Goal: Task Accomplishment & Management: Manage account settings

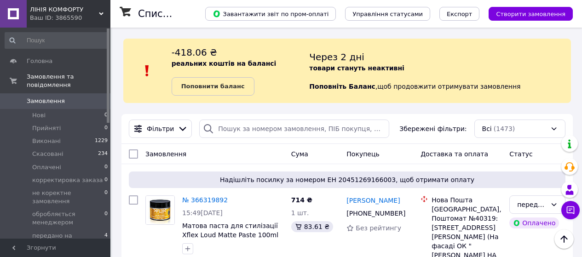
scroll to position [46, 0]
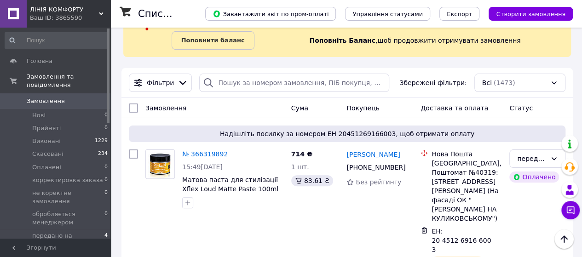
click at [100, 13] on use at bounding box center [101, 13] width 5 height 3
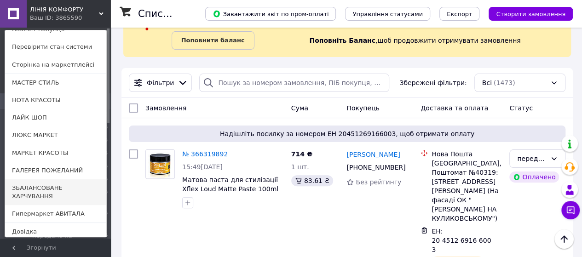
scroll to position [40, 0]
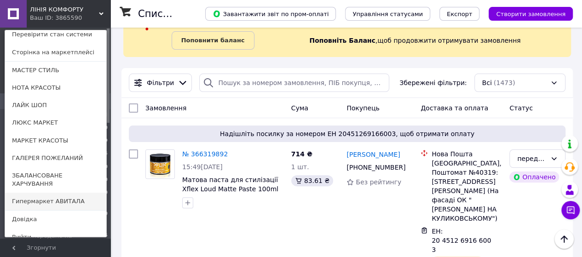
click at [28, 193] on link "Гипермаркет АВИТАЛА" at bounding box center [55, 201] width 101 height 17
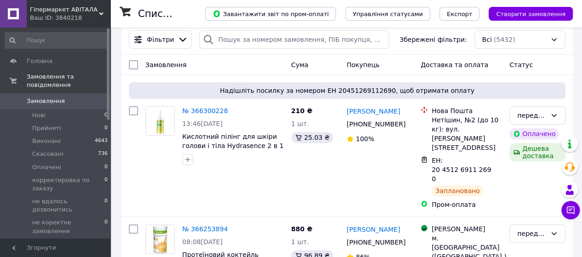
scroll to position [92, 0]
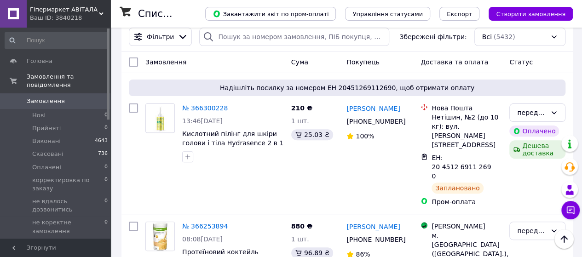
click at [102, 14] on icon at bounding box center [101, 14] width 5 height 5
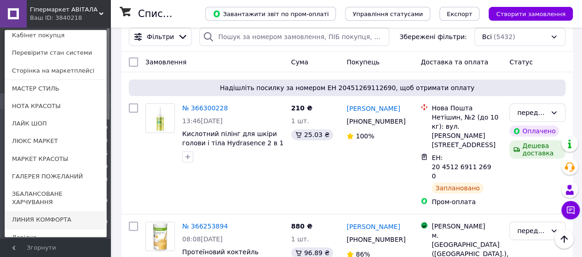
scroll to position [40, 0]
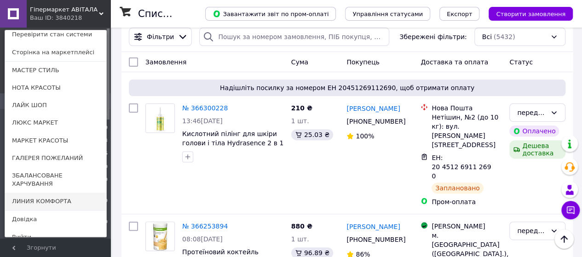
click at [36, 196] on link "ЛИНИЯ КОМФОРТА" at bounding box center [55, 201] width 101 height 17
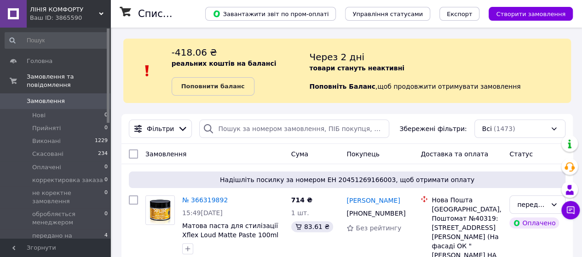
click at [102, 12] on icon at bounding box center [101, 14] width 5 height 5
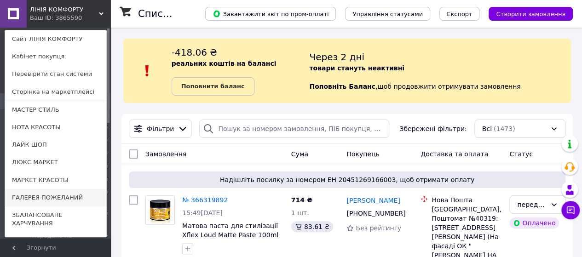
click at [24, 198] on link "ГАЛЕРЕЯ ПОЖЕЛАНИЙ" at bounding box center [55, 197] width 101 height 17
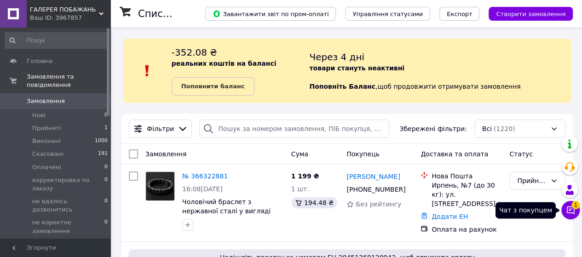
click at [574, 209] on span "1" at bounding box center [576, 205] width 8 height 8
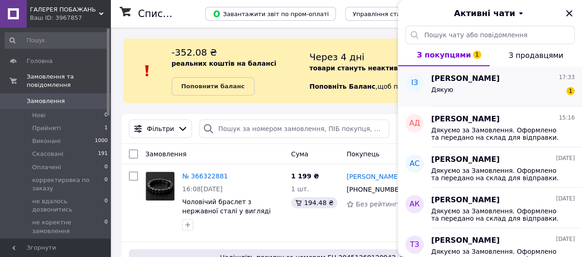
click at [482, 85] on div "Дякую 1" at bounding box center [503, 91] width 144 height 15
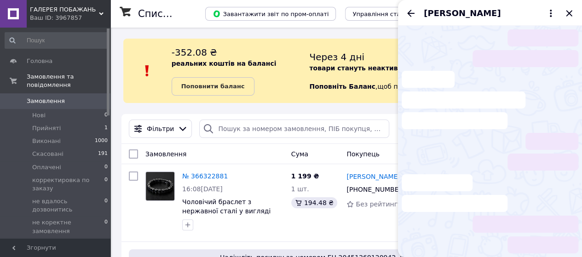
scroll to position [67, 0]
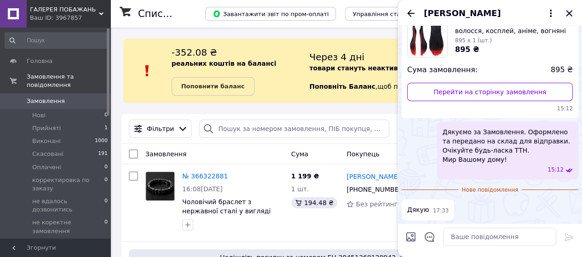
click at [571, 12] on icon "Закрити" at bounding box center [569, 13] width 6 height 6
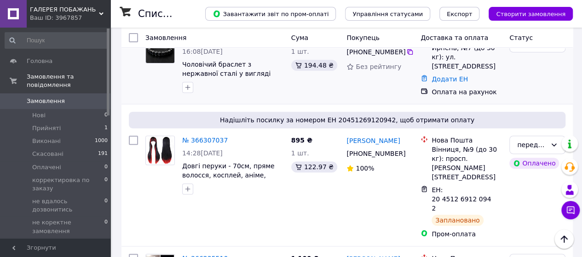
scroll to position [138, 0]
click at [104, 15] on div "Ваш ID: 3967857" at bounding box center [70, 18] width 81 height 8
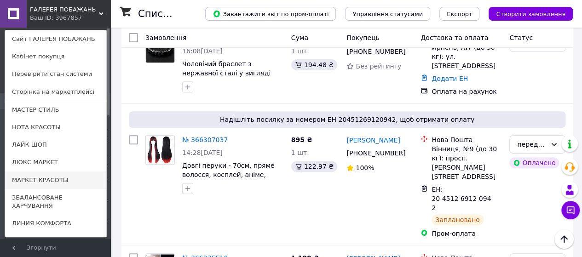
click at [18, 179] on link "МАРКЕТ КРАСОТЫ" at bounding box center [55, 180] width 101 height 17
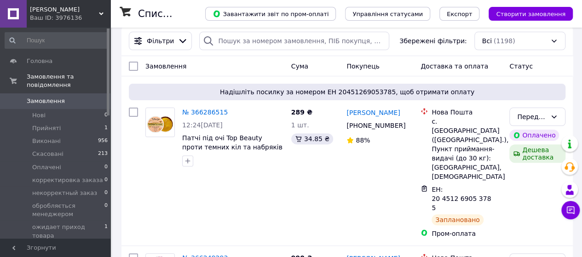
scroll to position [92, 0]
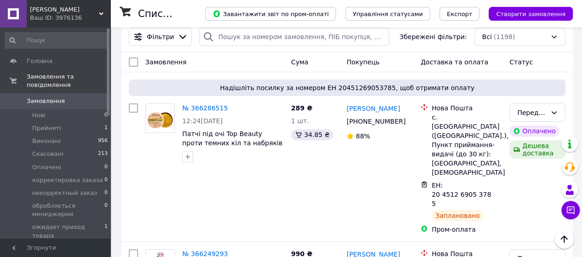
click at [102, 14] on use at bounding box center [101, 13] width 5 height 3
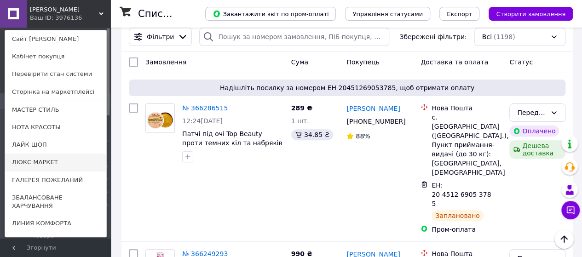
click at [29, 161] on link "ЛЮКС МАРКЕТ" at bounding box center [55, 162] width 101 height 17
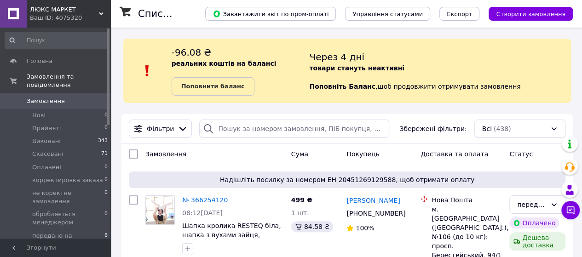
click at [100, 12] on icon at bounding box center [101, 14] width 5 height 5
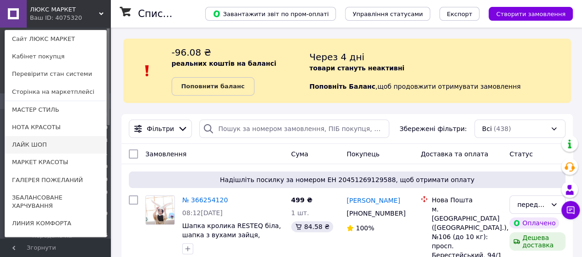
click at [38, 145] on link "ЛАЙК ШОП" at bounding box center [55, 144] width 101 height 17
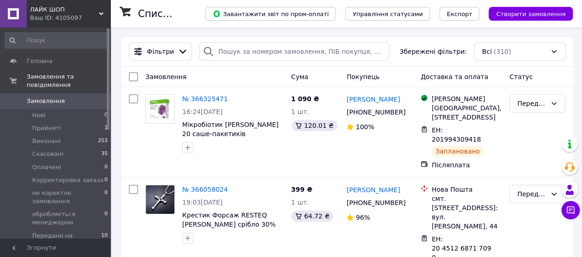
click at [104, 13] on div "ЛАЙК ШОП Ваш ID: 4105097" at bounding box center [69, 14] width 84 height 28
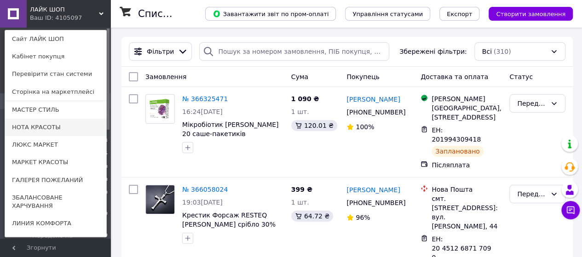
click at [42, 130] on link "НОТА КРАСОТЫ" at bounding box center [55, 127] width 101 height 17
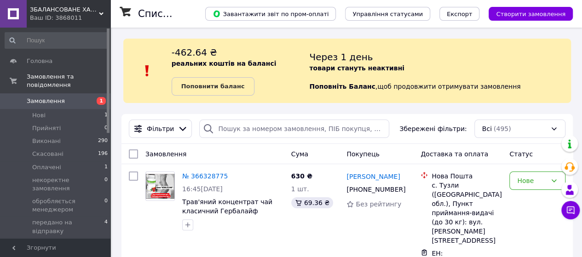
click at [101, 11] on div "ЗБАЛАНСОВАНЕ ХАРЧУВАННЯ Ваш ID: 3868011" at bounding box center [69, 14] width 84 height 28
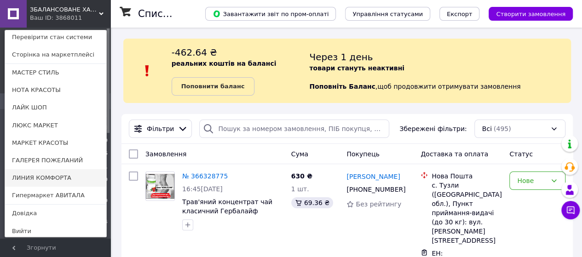
scroll to position [48, 0]
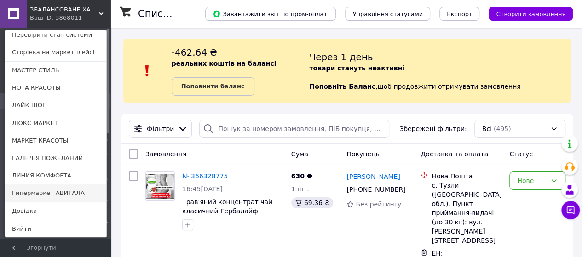
click at [19, 192] on link "Гипермаркет АВИТАЛА" at bounding box center [55, 193] width 101 height 17
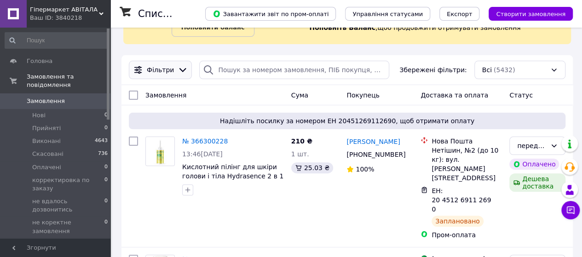
scroll to position [92, 0]
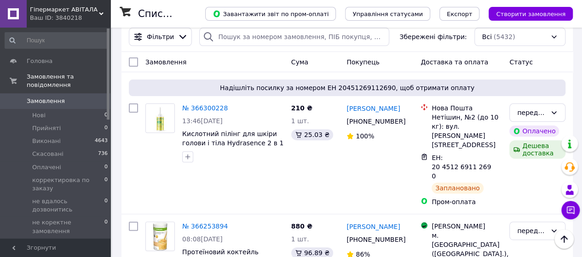
click at [103, 14] on icon at bounding box center [101, 14] width 5 height 5
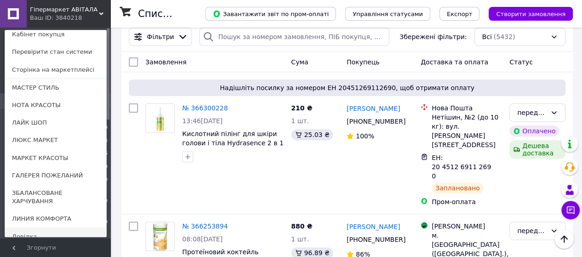
scroll to position [40, 0]
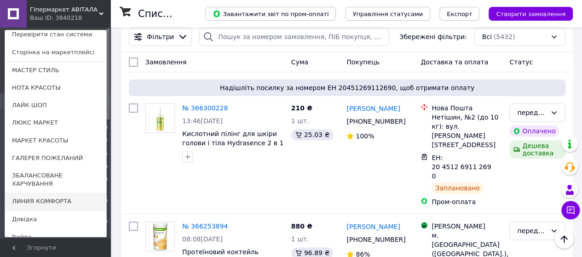
click at [46, 194] on link "ЛИНИЯ КОМФОРТА" at bounding box center [55, 201] width 101 height 17
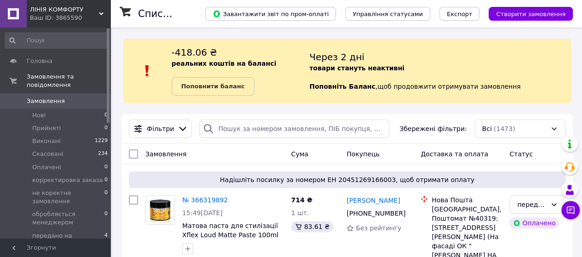
click at [53, 97] on span "Замовлення" at bounding box center [46, 101] width 38 height 8
click at [220, 87] on b "Поповнити баланс" at bounding box center [213, 86] width 64 height 7
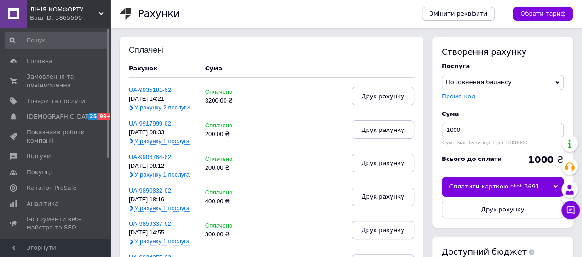
click at [100, 12] on icon at bounding box center [101, 14] width 5 height 5
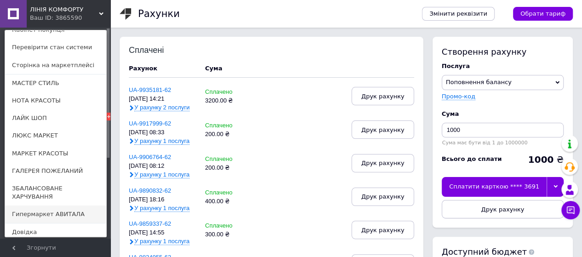
scroll to position [40, 0]
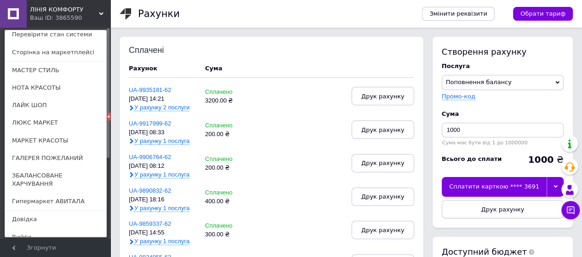
click at [41, 195] on link "Гипермаркет АВИТАЛА" at bounding box center [55, 201] width 101 height 17
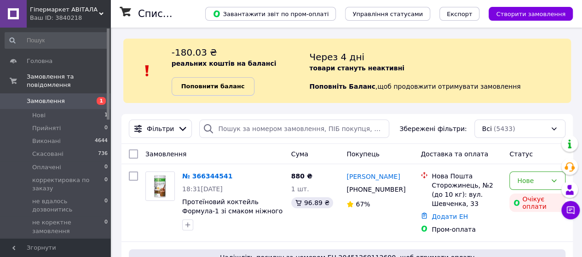
click at [221, 87] on b "Поповнити баланс" at bounding box center [213, 86] width 64 height 7
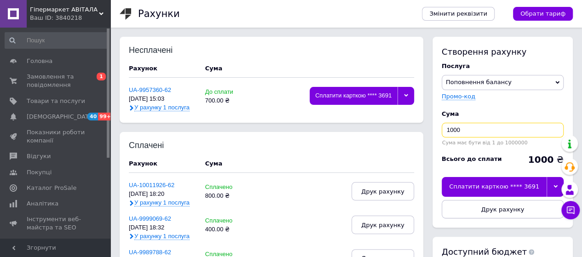
click at [453, 129] on input "1000" at bounding box center [503, 130] width 122 height 15
type input "300"
click at [555, 185] on icon at bounding box center [556, 187] width 4 height 4
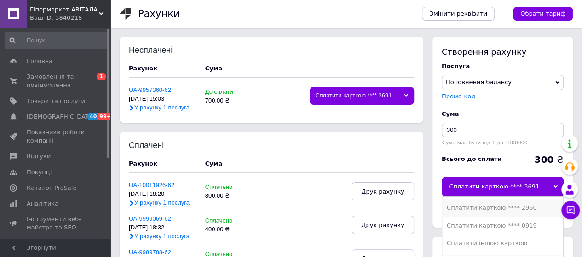
click at [515, 207] on div "Сплатити карткою **** 2960" at bounding box center [503, 208] width 112 height 8
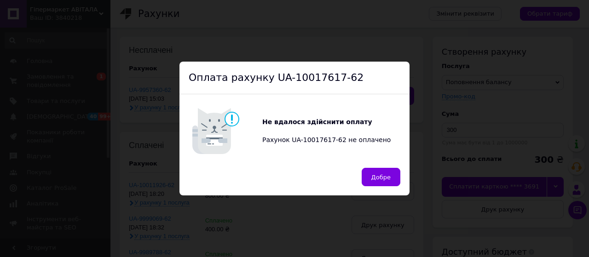
click at [380, 180] on span "Добре" at bounding box center [380, 177] width 19 height 7
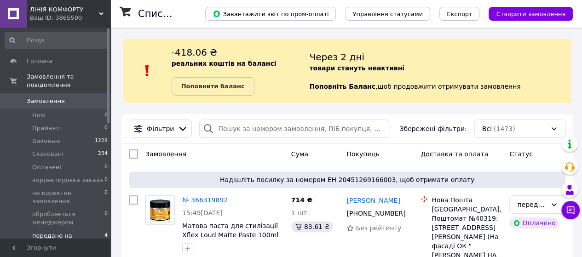
click at [58, 232] on span "передано на відправку" at bounding box center [68, 240] width 72 height 17
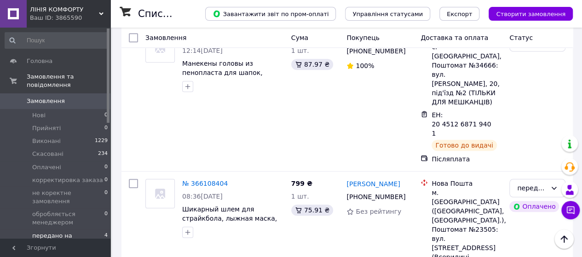
scroll to position [431, 0]
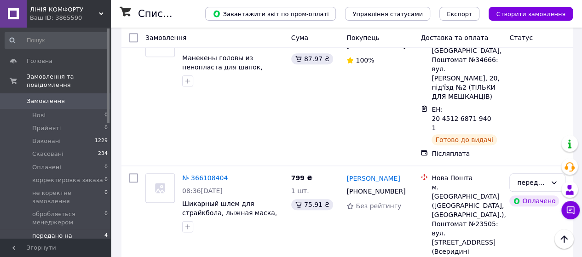
click at [102, 14] on use at bounding box center [101, 13] width 5 height 3
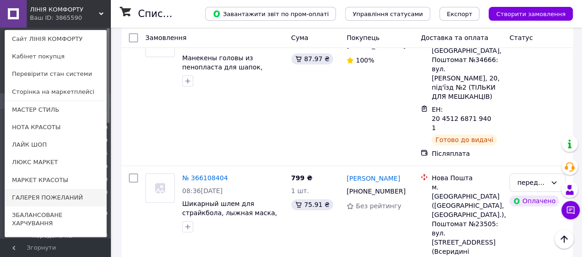
click at [30, 195] on link "ГАЛЕРЕЯ ПОЖЕЛАНИЙ" at bounding box center [55, 197] width 101 height 17
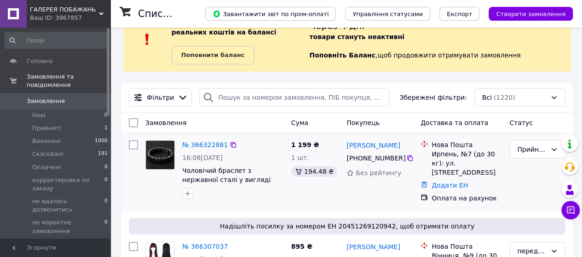
scroll to position [46, 0]
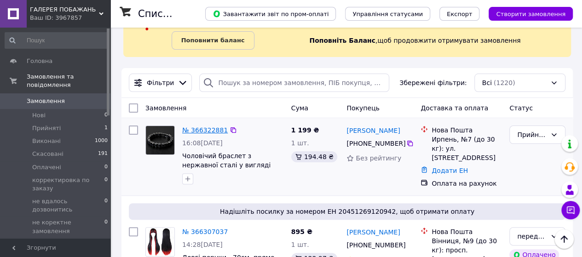
click at [207, 132] on link "№ 366322881" at bounding box center [205, 130] width 46 height 7
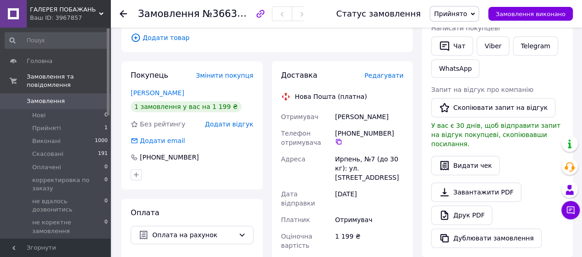
scroll to position [230, 0]
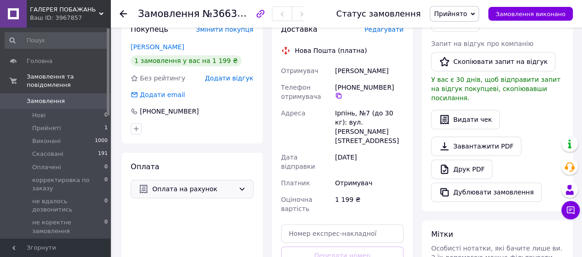
click at [242, 190] on icon at bounding box center [241, 188] width 7 height 7
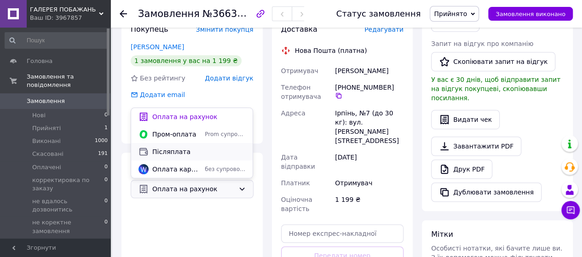
click at [174, 154] on span "Післяплата" at bounding box center [198, 151] width 93 height 9
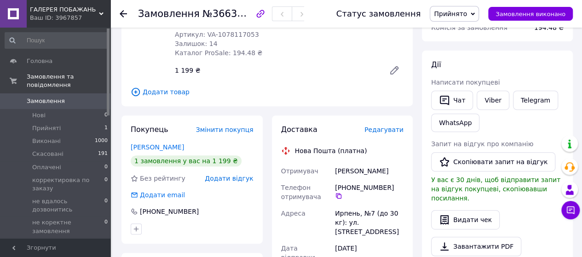
scroll to position [92, 0]
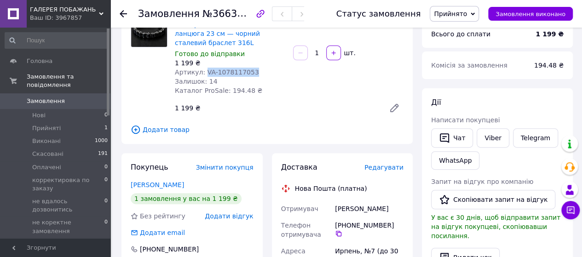
drag, startPoint x: 246, startPoint y: 71, endPoint x: 203, endPoint y: 72, distance: 42.8
click at [203, 72] on div "Артикул: VA-1078117053" at bounding box center [230, 72] width 111 height 9
copy span "VA-1078117053"
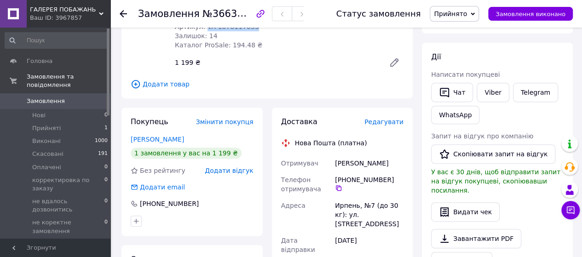
scroll to position [138, 0]
drag, startPoint x: 393, startPoint y: 162, endPoint x: 335, endPoint y: 163, distance: 58.5
click at [335, 163] on div "САНФИРОВ Сергей" at bounding box center [369, 163] width 72 height 17
copy div "САНФИРОВ Сергей"
drag, startPoint x: 389, startPoint y: 179, endPoint x: 335, endPoint y: 180, distance: 54.3
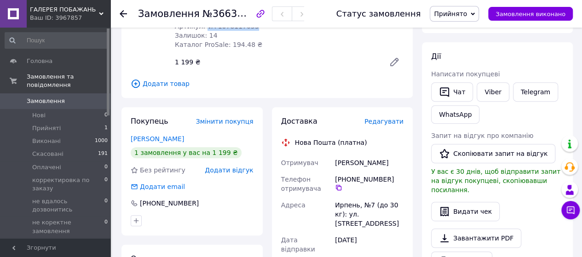
click at [335, 180] on div "+380 97 351 37 23" at bounding box center [369, 183] width 69 height 17
copy div "+380 97 351 37 23"
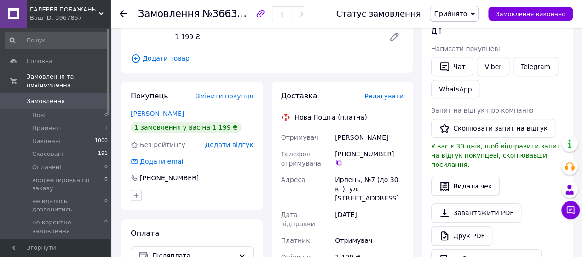
scroll to position [184, 0]
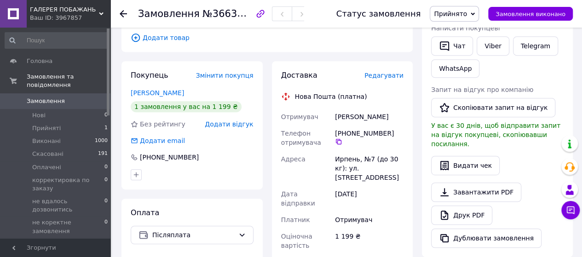
drag, startPoint x: 393, startPoint y: 115, endPoint x: 335, endPoint y: 115, distance: 57.5
click at [335, 115] on div "САНФИРОВ Сергей" at bounding box center [369, 117] width 72 height 17
copy div "САНФИРОВ Сергей"
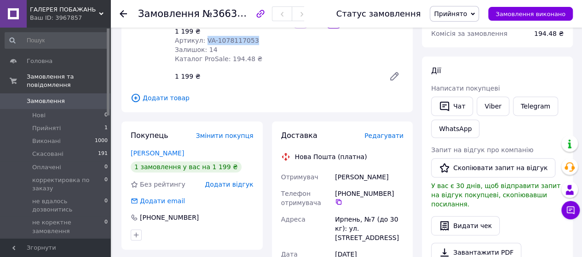
scroll to position [138, 0]
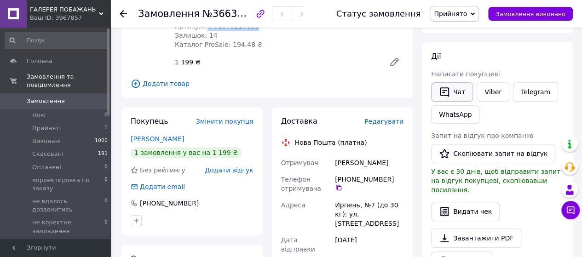
click at [458, 93] on button "Чат" at bounding box center [452, 91] width 42 height 19
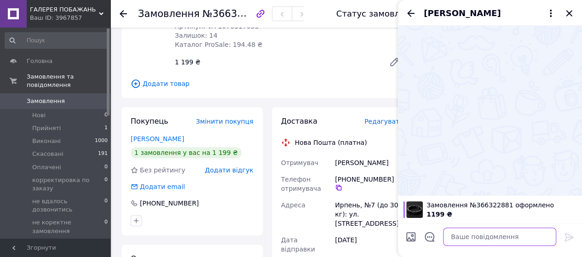
paste textarea "Дякуємо за Замовлення. Оформлено та передано на склад для відправки. Очікуйте б…"
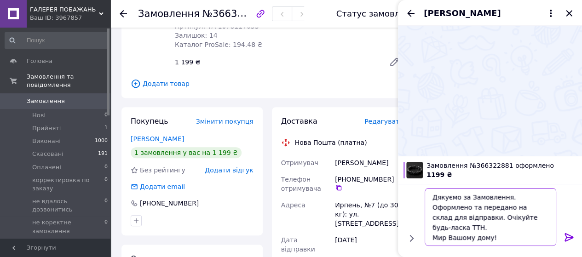
type textarea "Дякуємо за Замовлення. Оформлено та передано на склад для відправки. Очікуйте б…"
click at [567, 237] on icon at bounding box center [569, 237] width 11 height 11
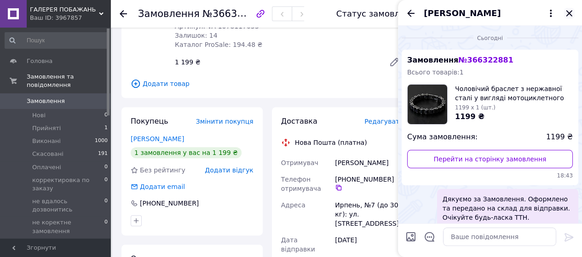
click at [570, 14] on icon "Закрити" at bounding box center [569, 13] width 6 height 6
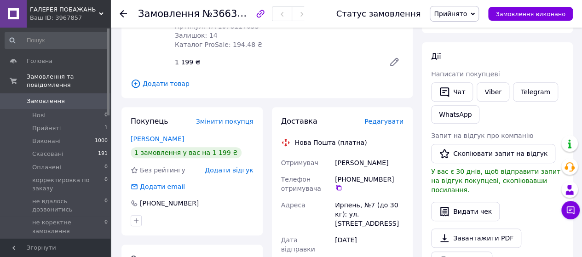
click at [123, 12] on icon at bounding box center [123, 13] width 7 height 7
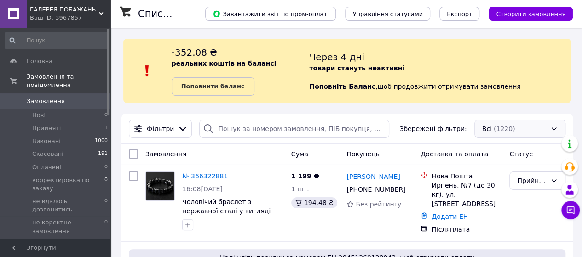
scroll to position [92, 0]
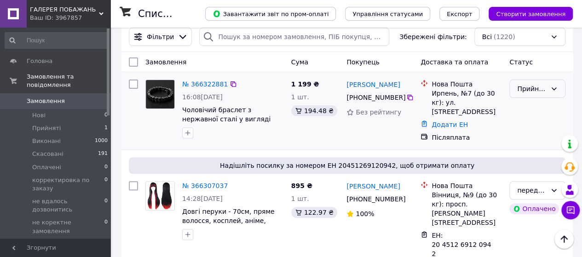
click at [554, 86] on icon at bounding box center [553, 88] width 7 height 7
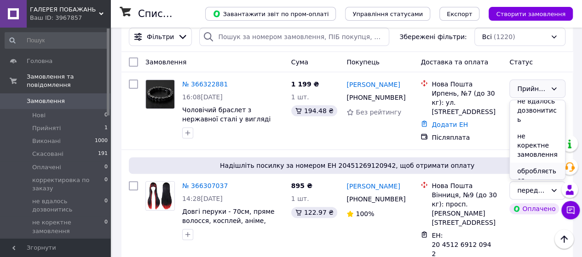
scroll to position [138, 0]
click at [527, 161] on li "передано на відправку" at bounding box center [537, 178] width 55 height 35
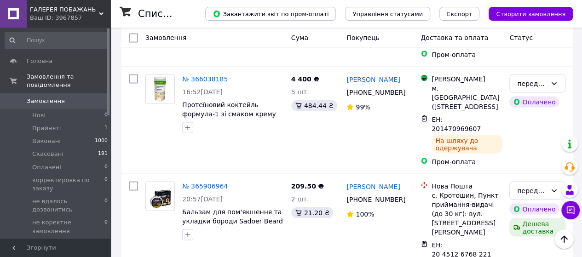
scroll to position [834, 0]
click at [102, 13] on icon at bounding box center [101, 14] width 5 height 5
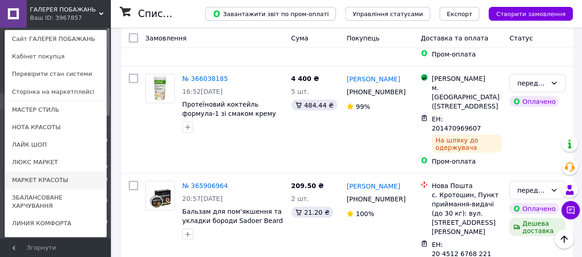
click at [34, 180] on link "МАРКЕТ КРАСОТЫ" at bounding box center [55, 180] width 101 height 17
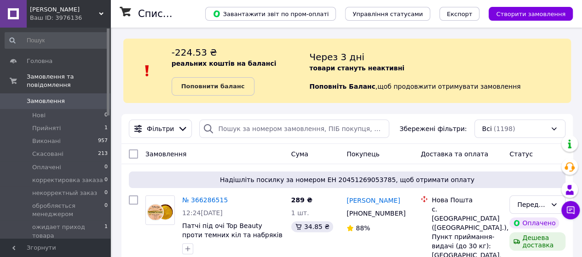
click at [71, 245] on span "Передано на відправку" at bounding box center [68, 253] width 72 height 17
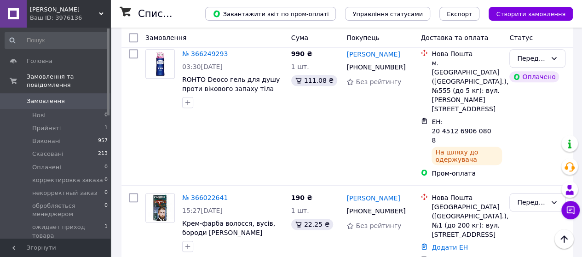
scroll to position [414, 0]
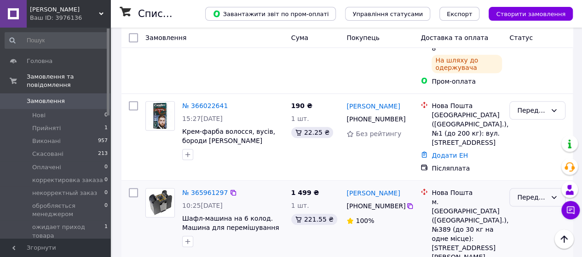
click at [555, 194] on icon at bounding box center [553, 197] width 7 height 7
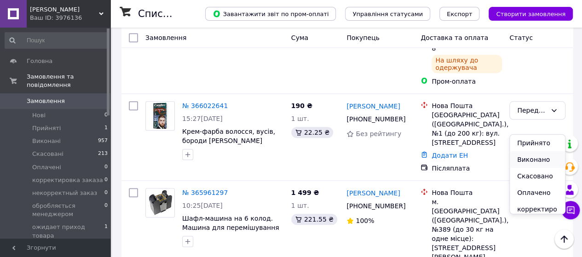
click at [535, 160] on li "Виконано" at bounding box center [537, 159] width 55 height 17
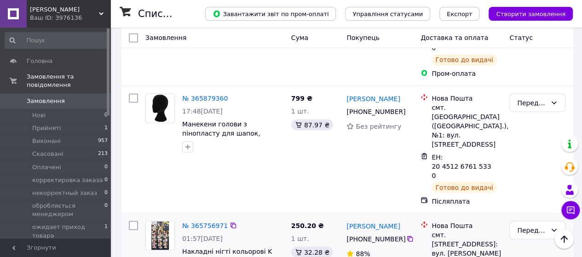
scroll to position [809, 0]
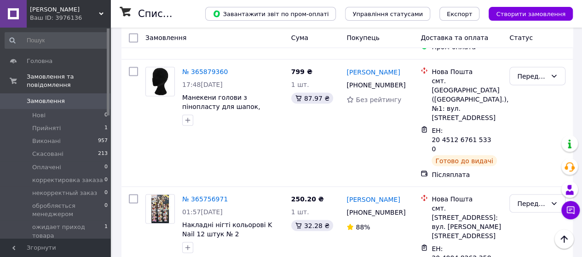
click at [102, 13] on use at bounding box center [101, 13] width 5 height 3
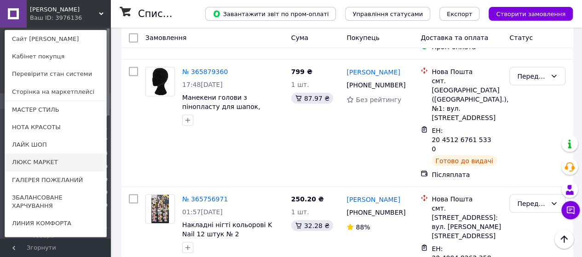
click at [35, 164] on link "ЛЮКС МАРКЕТ" at bounding box center [55, 162] width 101 height 17
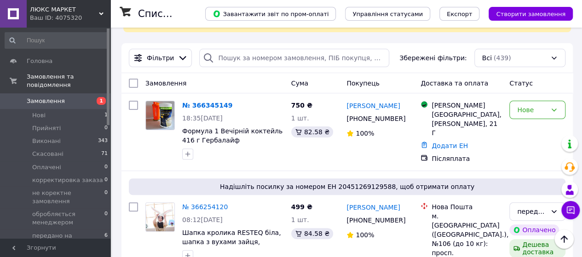
scroll to position [92, 0]
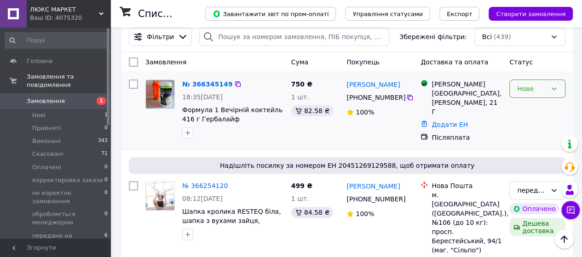
click at [555, 89] on icon at bounding box center [554, 88] width 5 height 3
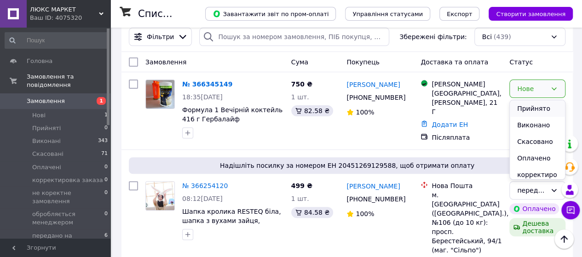
click at [535, 109] on li "Прийнято" at bounding box center [537, 108] width 55 height 17
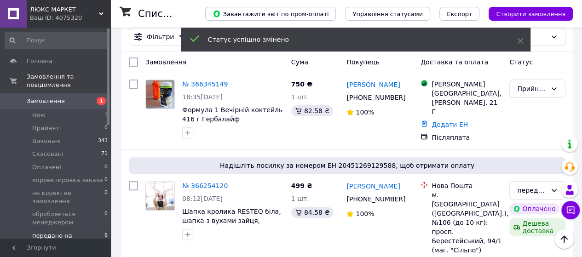
click at [69, 232] on span "передано на відправку" at bounding box center [68, 240] width 72 height 17
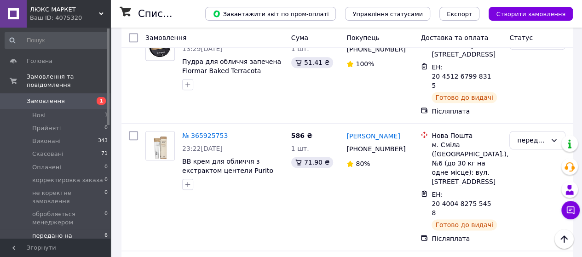
scroll to position [585, 0]
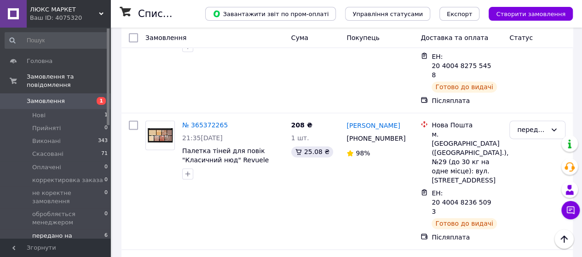
click at [99, 11] on div "ЛЮКС МАРКЕТ Ваш ID: 4075320" at bounding box center [69, 14] width 84 height 28
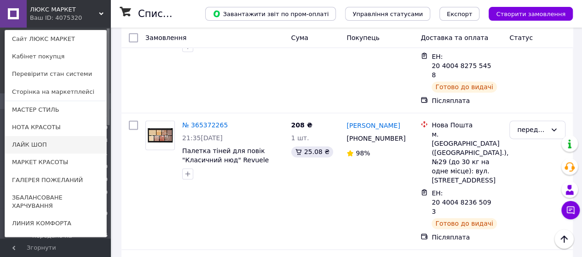
click at [37, 148] on link "ЛАЙК ШОП" at bounding box center [55, 144] width 101 height 17
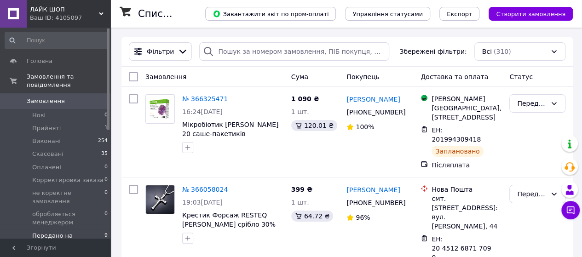
click at [48, 232] on span "Передано на відправку" at bounding box center [68, 240] width 72 height 17
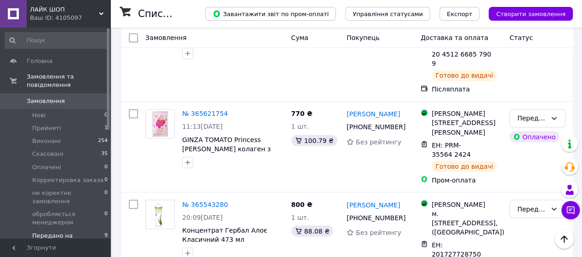
scroll to position [749, 0]
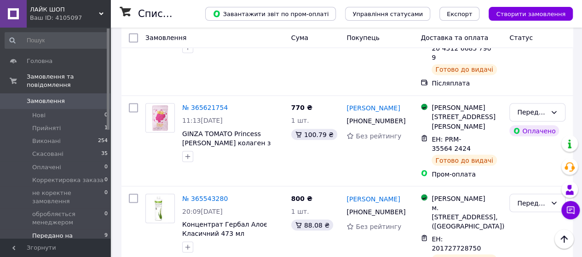
click at [102, 12] on icon at bounding box center [101, 14] width 5 height 5
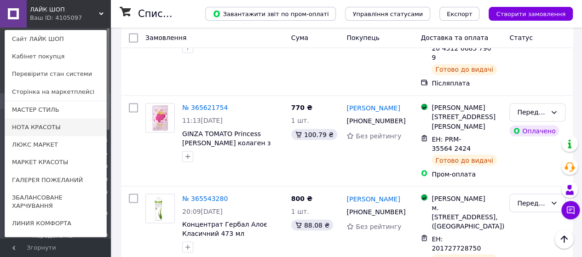
click at [32, 126] on link "НОТА КРАСОТЫ" at bounding box center [55, 127] width 101 height 17
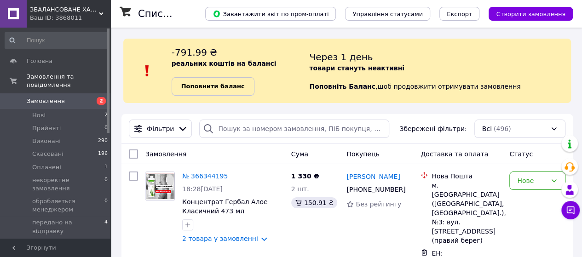
click at [218, 86] on b "Поповнити баланс" at bounding box center [213, 86] width 64 height 7
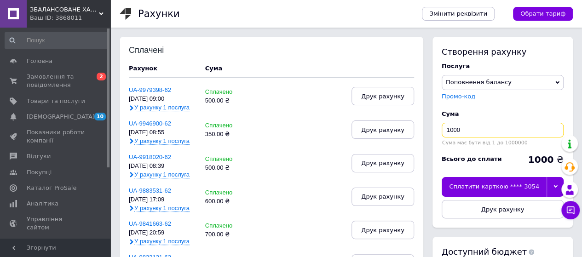
click at [456, 128] on input "1000" at bounding box center [503, 130] width 122 height 15
type input "850"
click at [554, 186] on icon at bounding box center [556, 186] width 4 height 3
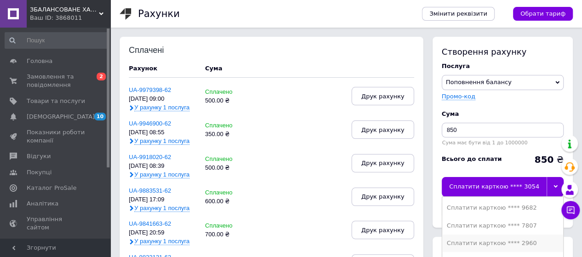
click at [516, 242] on div "Сплатити карткою **** 2960" at bounding box center [503, 243] width 112 height 8
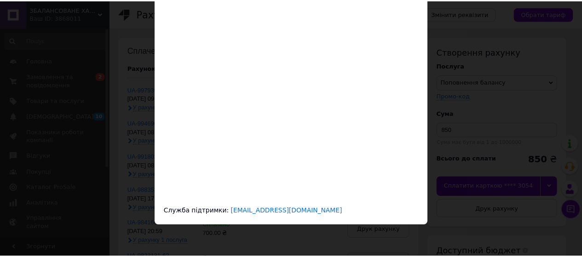
scroll to position [40, 0]
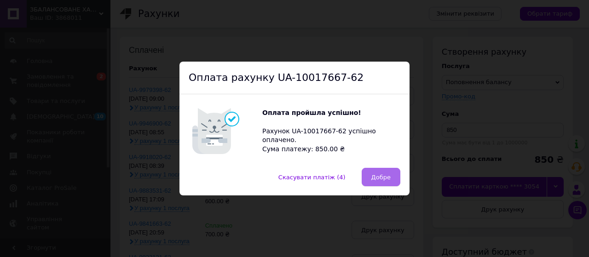
click at [377, 175] on span "Добре" at bounding box center [380, 177] width 19 height 7
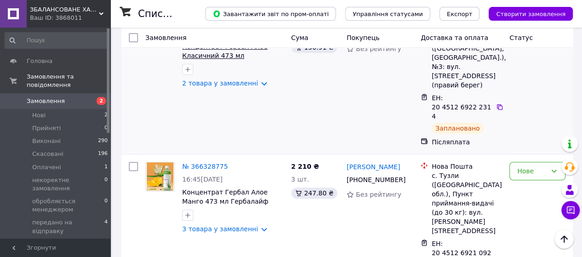
scroll to position [92, 0]
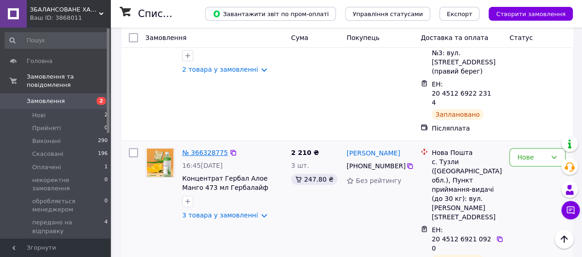
click at [203, 149] on link "№ 366328775" at bounding box center [205, 152] width 46 height 7
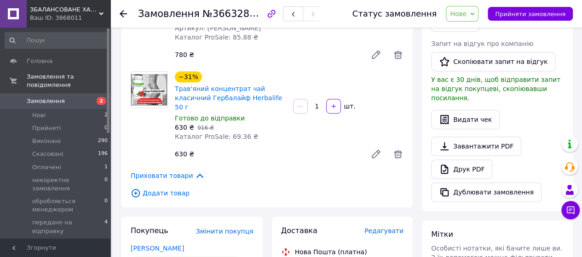
scroll to position [322, 0]
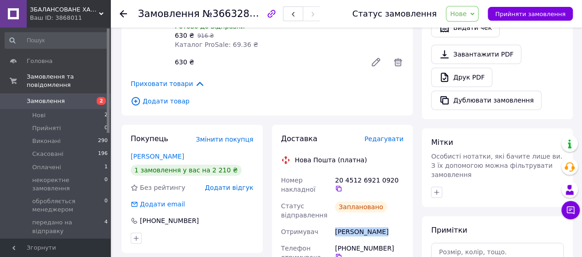
drag, startPoint x: 392, startPoint y: 215, endPoint x: 338, endPoint y: 213, distance: 54.4
click at [334, 224] on div "ПІГУР ЛЮДМИЛА" at bounding box center [369, 232] width 72 height 17
copy div "ПІГУР ЛЮДМИЛА"
drag, startPoint x: 388, startPoint y: 163, endPoint x: 334, endPoint y: 162, distance: 54.3
click at [334, 172] on div "20 4512 6921 0920" at bounding box center [369, 185] width 72 height 26
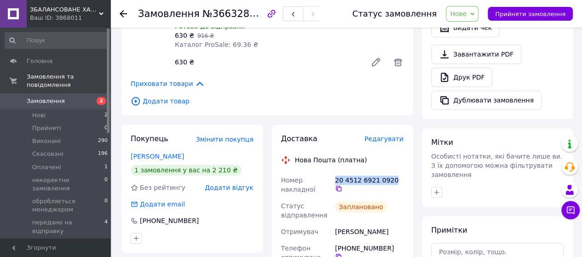
copy div "20 4512 6921 0920"
click at [122, 11] on icon at bounding box center [123, 13] width 7 height 7
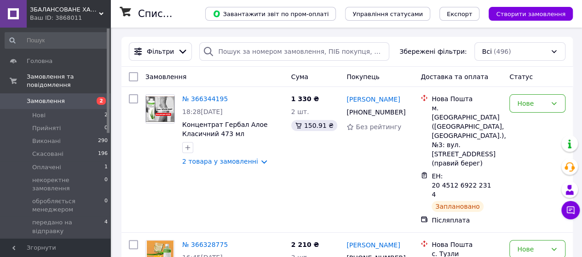
scroll to position [46, 0]
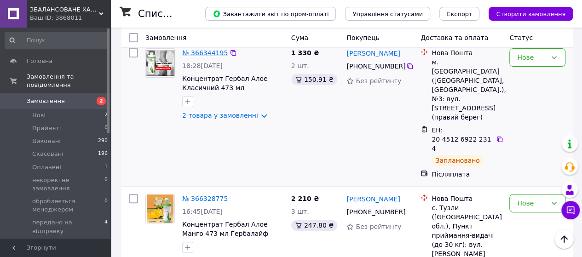
click at [217, 53] on link "№ 366344195" at bounding box center [205, 52] width 46 height 7
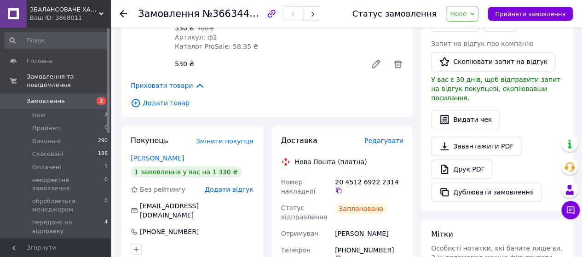
scroll to position [368, 0]
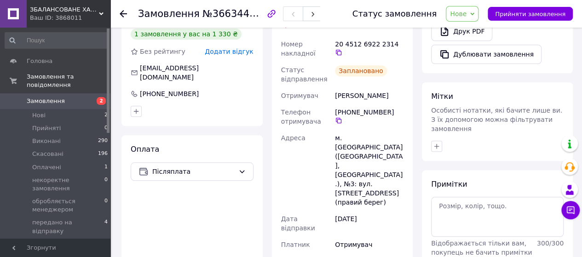
drag, startPoint x: 388, startPoint y: 98, endPoint x: 339, endPoint y: 96, distance: 48.4
click at [335, 95] on div "Жукова Виктория" at bounding box center [369, 95] width 72 height 17
copy div "Жукова Виктория"
drag, startPoint x: 388, startPoint y: 46, endPoint x: 335, endPoint y: 43, distance: 53.5
click at [335, 43] on div "20 4512 6922 2314" at bounding box center [369, 48] width 69 height 17
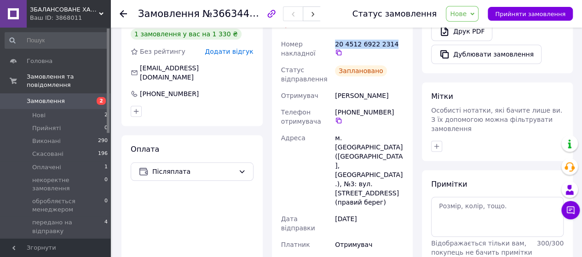
copy div "20 4512 6922 2314"
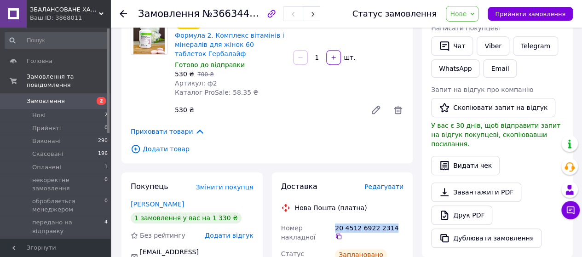
scroll to position [46, 0]
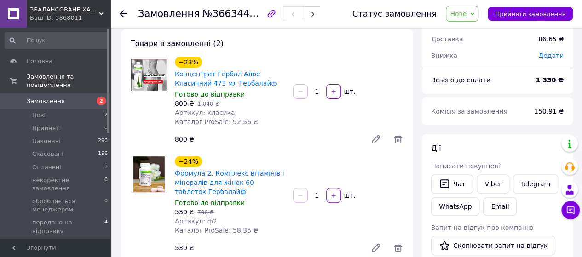
click at [124, 13] on use at bounding box center [123, 13] width 7 height 7
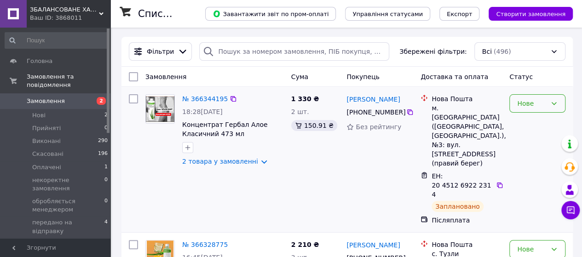
click at [555, 103] on icon at bounding box center [554, 103] width 5 height 3
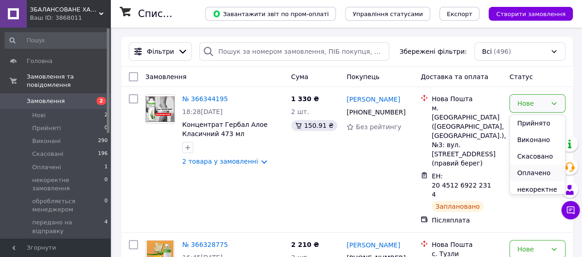
scroll to position [92, 0]
click at [531, 170] on li "передано на відправку" at bounding box center [537, 176] width 55 height 35
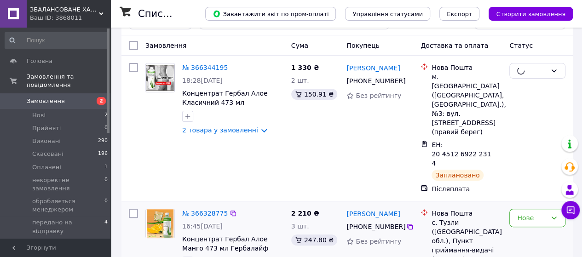
scroll to position [46, 0]
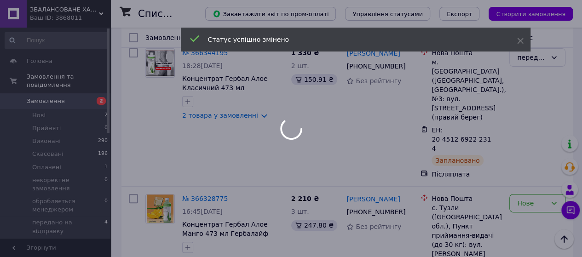
click at [555, 175] on div at bounding box center [291, 128] width 582 height 257
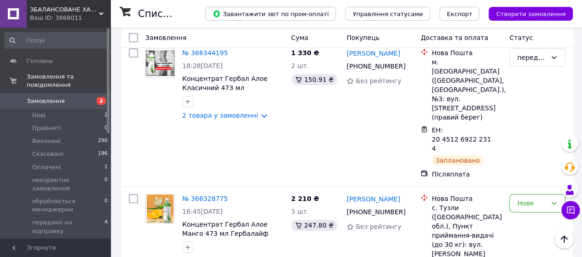
click at [554, 200] on icon at bounding box center [553, 203] width 7 height 7
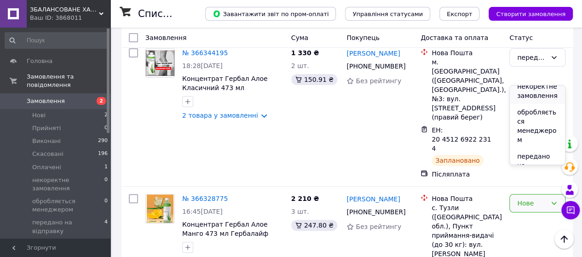
scroll to position [92, 0]
click at [527, 146] on li "передано на відправку" at bounding box center [537, 147] width 55 height 35
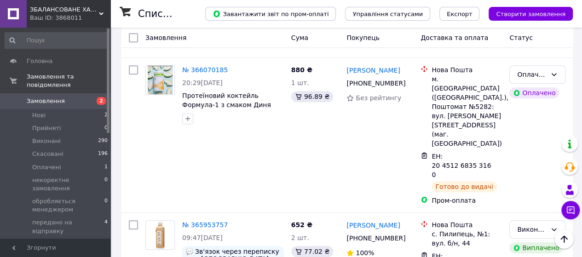
scroll to position [322, 0]
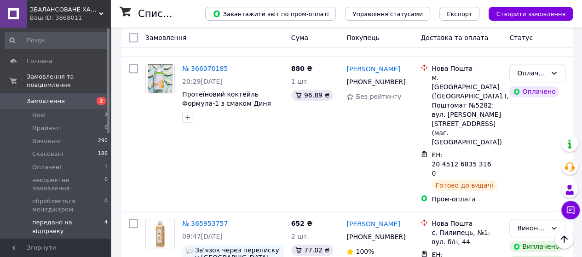
click at [72, 219] on span "передано на відправку" at bounding box center [68, 227] width 72 height 17
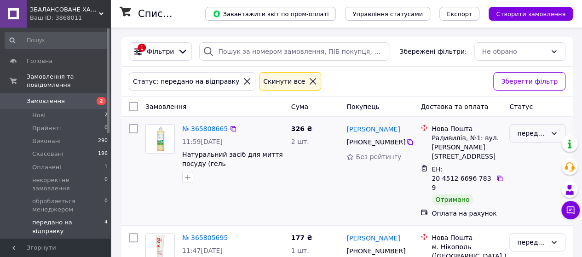
click at [555, 131] on icon at bounding box center [553, 133] width 7 height 7
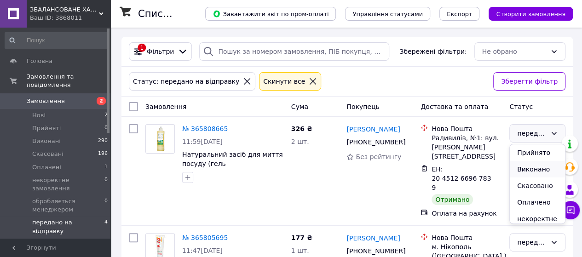
click at [525, 170] on li "Виконано" at bounding box center [537, 169] width 55 height 17
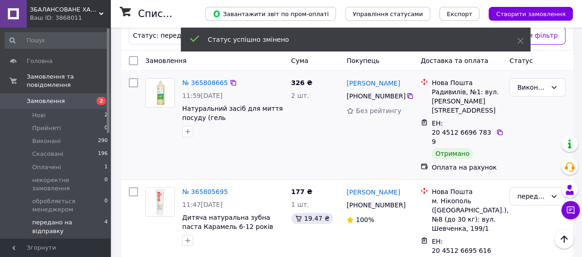
scroll to position [92, 0]
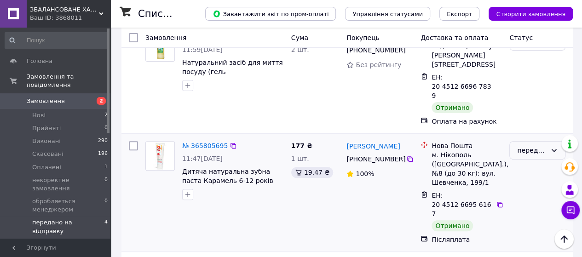
click at [555, 147] on icon at bounding box center [553, 150] width 7 height 7
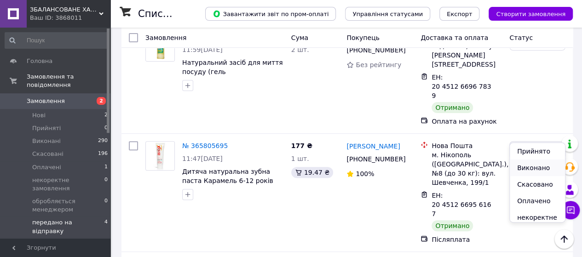
click at [531, 167] on li "Виконано" at bounding box center [537, 168] width 55 height 17
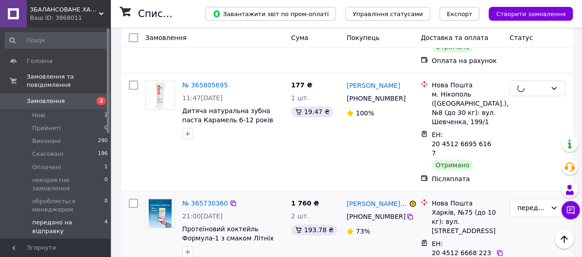
scroll to position [184, 0]
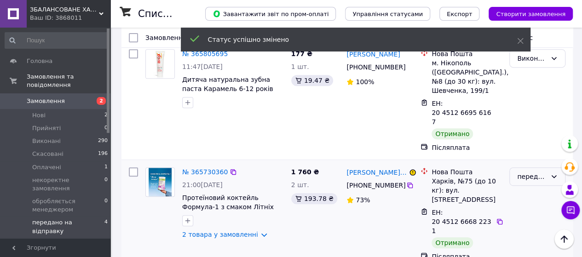
click at [554, 173] on icon at bounding box center [553, 176] width 7 height 7
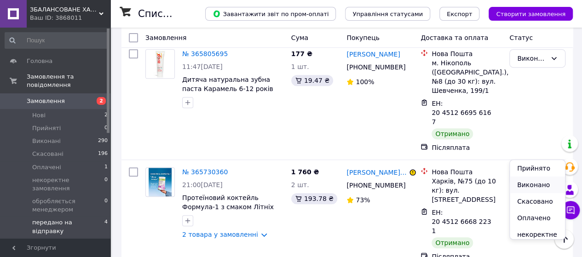
click at [530, 187] on li "Виконано" at bounding box center [537, 185] width 55 height 17
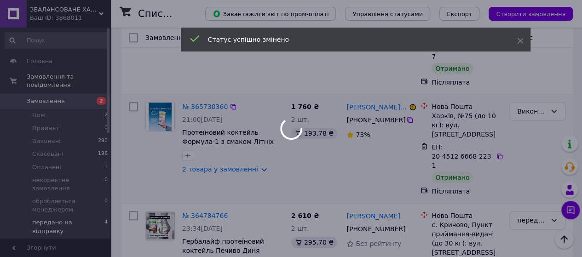
scroll to position [268, 0]
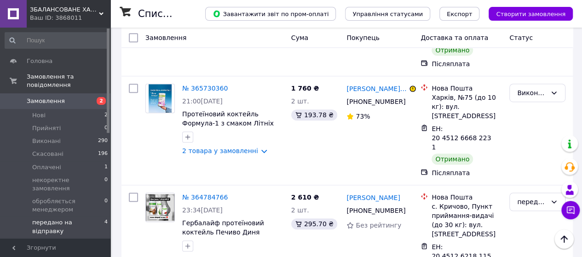
click at [102, 11] on div "ЗБАЛАНСОВАНЕ ХАРЧУВАННЯ Ваш ID: 3868011" at bounding box center [69, 14] width 84 height 28
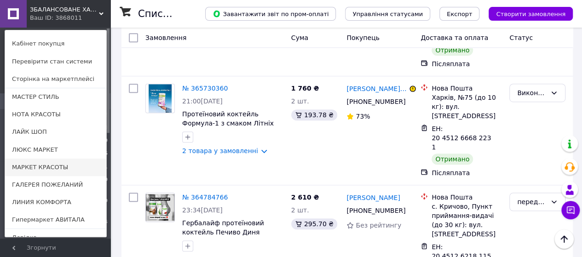
scroll to position [48, 0]
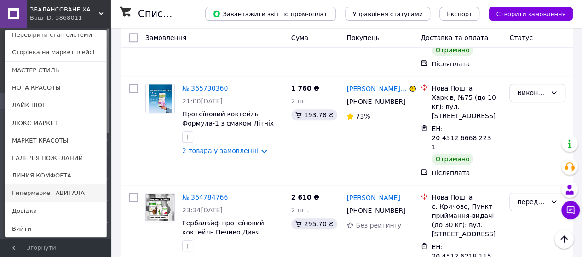
click at [28, 193] on link "Гипермаркет АВИТАЛА" at bounding box center [55, 193] width 101 height 17
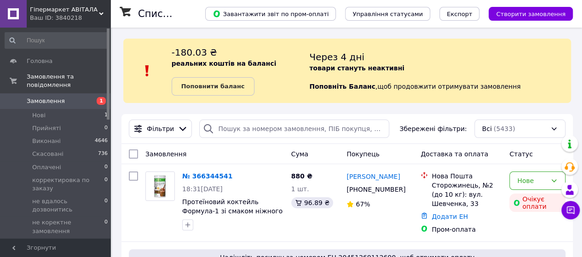
click at [42, 97] on span "Замовлення" at bounding box center [46, 101] width 38 height 8
click at [102, 14] on icon at bounding box center [101, 14] width 5 height 5
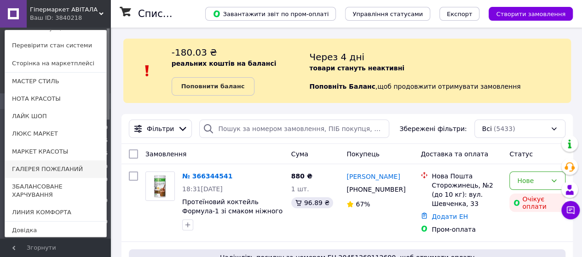
scroll to position [40, 0]
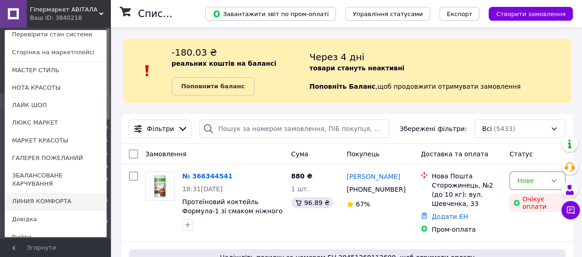
click at [48, 193] on link "ЛИНИЯ КОМФОРТА" at bounding box center [55, 201] width 101 height 17
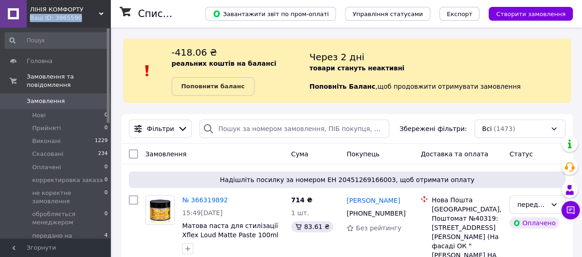
click at [102, 12] on div "ЛІНІЯ КОМФОРТУ Ваш ID: 3865590 Сайт ЛІНІЯ КОМФОРТУ Кабінет покупця Перевірити с…" at bounding box center [55, 14] width 110 height 28
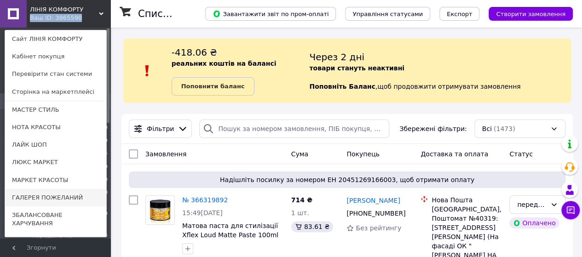
click at [24, 198] on link "ГАЛЕРЕЯ ПОЖЕЛАНИЙ" at bounding box center [55, 197] width 101 height 17
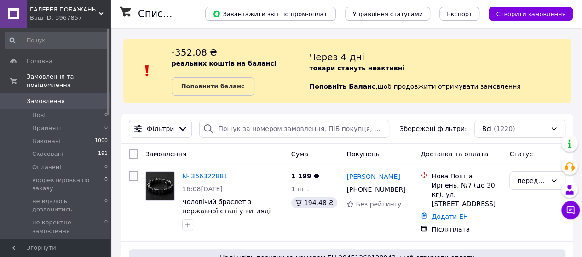
click at [101, 14] on use at bounding box center [101, 13] width 5 height 3
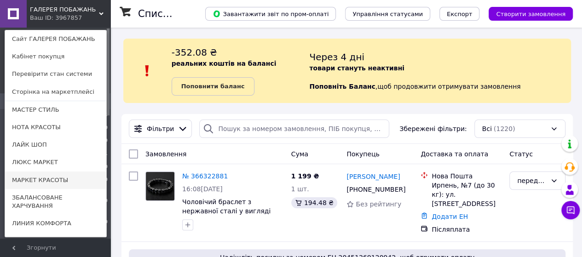
click at [32, 180] on link "МАРКЕТ КРАСОТЫ" at bounding box center [55, 180] width 101 height 17
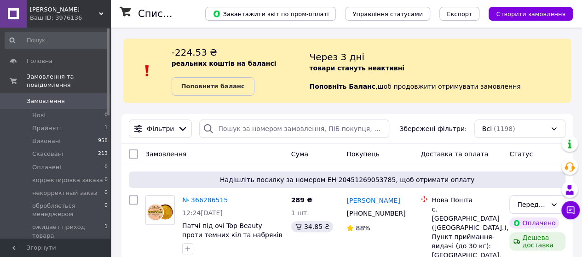
click at [101, 16] on icon at bounding box center [101, 14] width 5 height 5
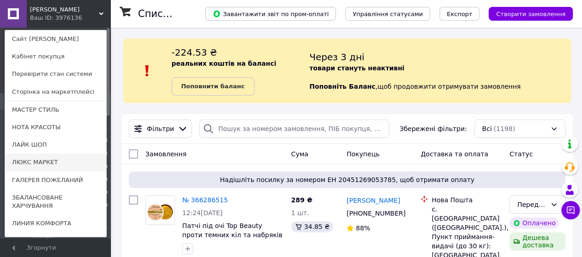
click at [37, 162] on link "ЛЮКС МАРКЕТ" at bounding box center [55, 162] width 101 height 17
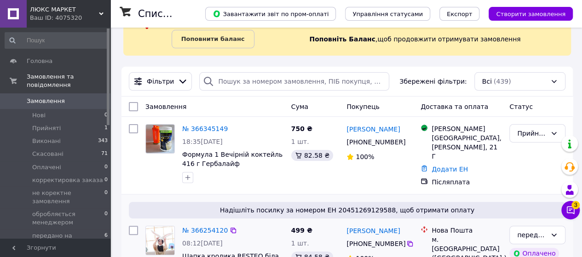
scroll to position [92, 0]
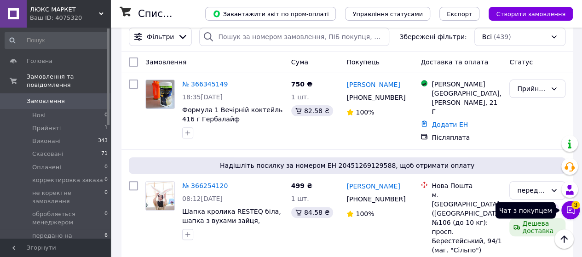
click at [572, 208] on button "Чат з покупцем 3" at bounding box center [571, 210] width 18 height 18
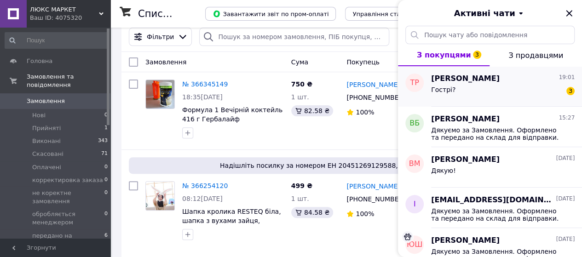
click at [506, 90] on div "Гострі? 3" at bounding box center [503, 91] width 144 height 15
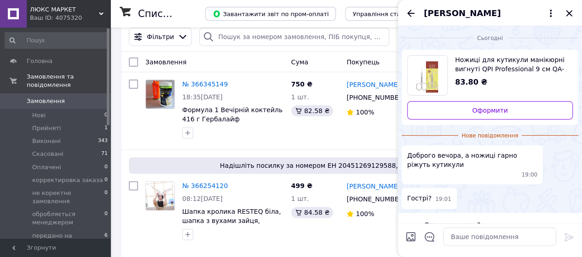
scroll to position [23, 0]
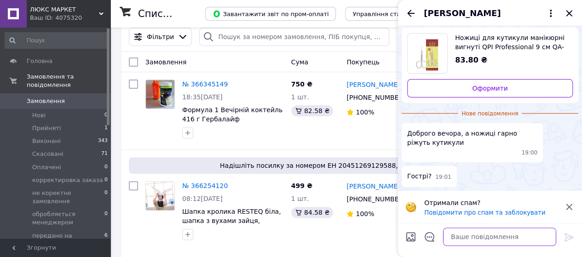
click at [457, 240] on textarea at bounding box center [499, 237] width 113 height 18
type textarea "гострі"
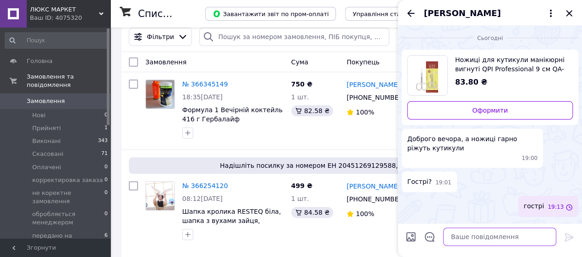
scroll to position [0, 0]
click at [568, 13] on icon "Закрити" at bounding box center [569, 13] width 6 height 6
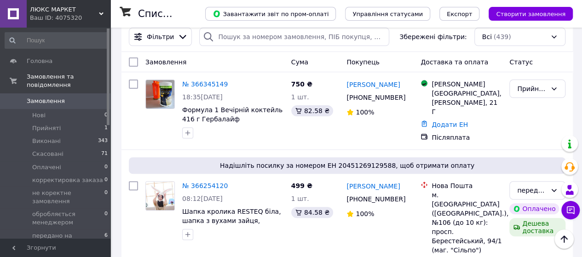
click at [101, 14] on use at bounding box center [101, 13] width 5 height 3
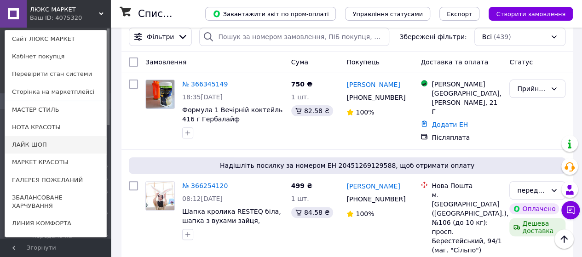
click at [39, 147] on link "ЛАЙК ШОП" at bounding box center [55, 144] width 101 height 17
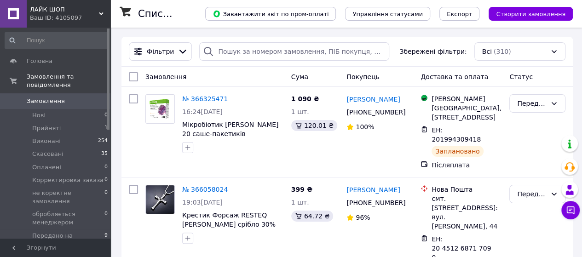
click at [102, 13] on use at bounding box center [101, 13] width 5 height 3
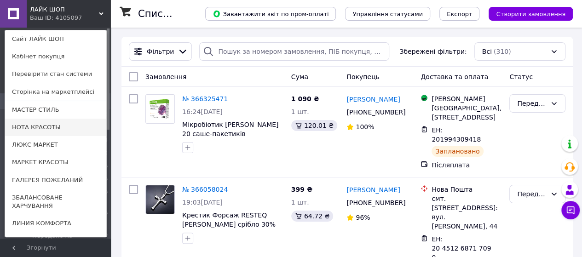
click at [45, 128] on link "НОТА КРАСОТЫ" at bounding box center [55, 127] width 101 height 17
